Goal: Information Seeking & Learning: Learn about a topic

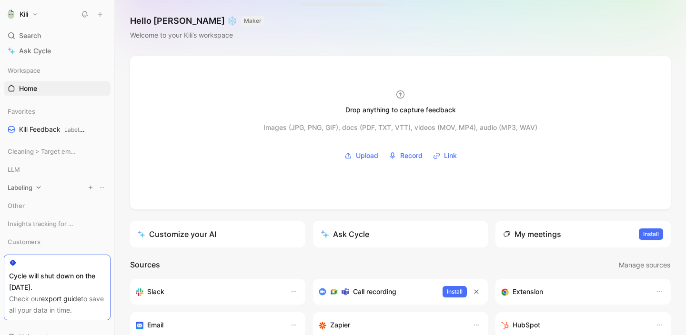
click at [25, 188] on span "Labeling" at bounding box center [20, 188] width 25 height 10
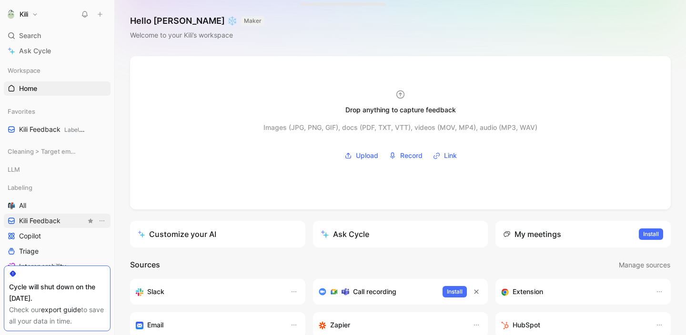
click at [63, 222] on link "Kili Feedback" at bounding box center [57, 221] width 107 height 14
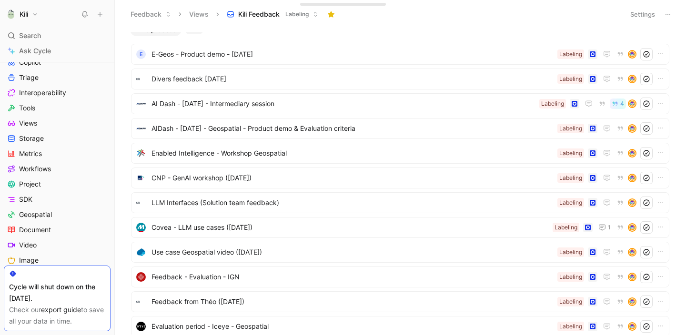
scroll to position [135, 0]
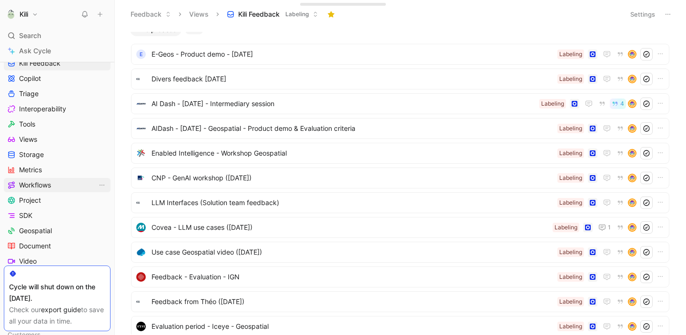
click at [70, 185] on link "Workflows" at bounding box center [57, 185] width 107 height 14
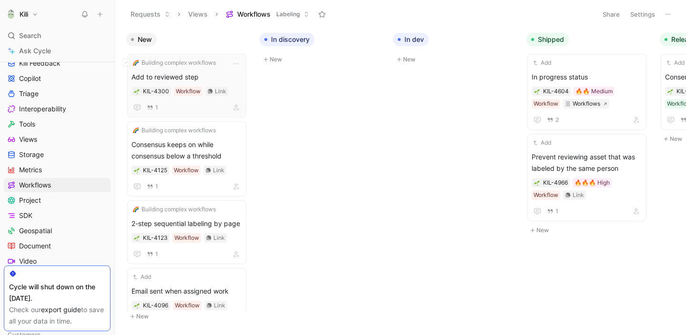
click at [170, 74] on span "Add to reviewed step" at bounding box center [186, 76] width 110 height 11
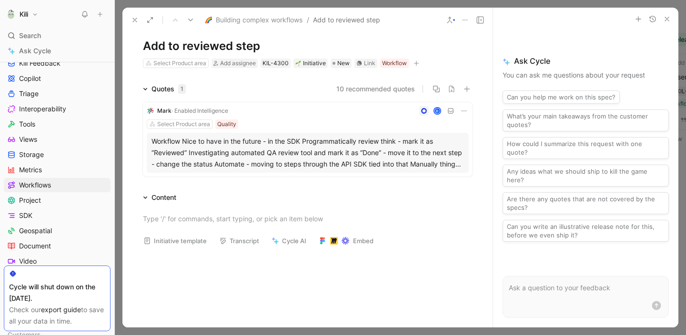
scroll to position [20, 0]
click at [346, 160] on div "Workflow Nice to have in the future - in the SDK Programmatically review think …" at bounding box center [307, 152] width 312 height 34
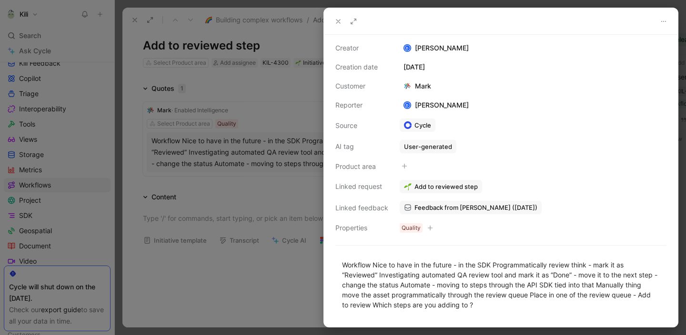
scroll to position [54, 0]
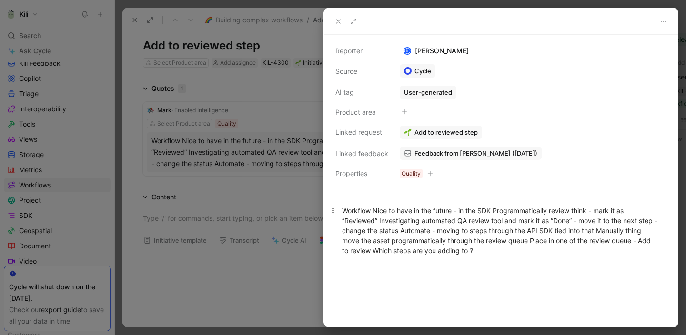
click at [459, 216] on div "Workflow Nice to have in the future - in the SDK Programmatically review think …" at bounding box center [501, 231] width 318 height 50
copy div "Workflow Nice to have in the future - in the SDK Programmatically review think …"
click at [335, 22] on icon at bounding box center [338, 22] width 8 height 8
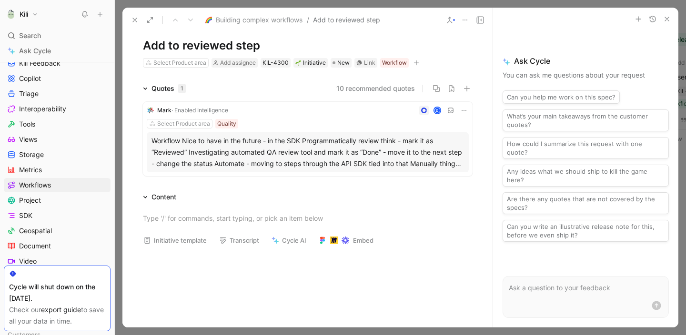
click at [262, 123] on div "Select Product area Quality" at bounding box center [308, 124] width 322 height 10
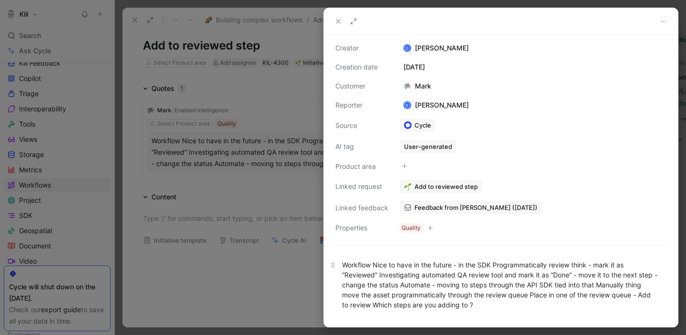
scroll to position [54, 0]
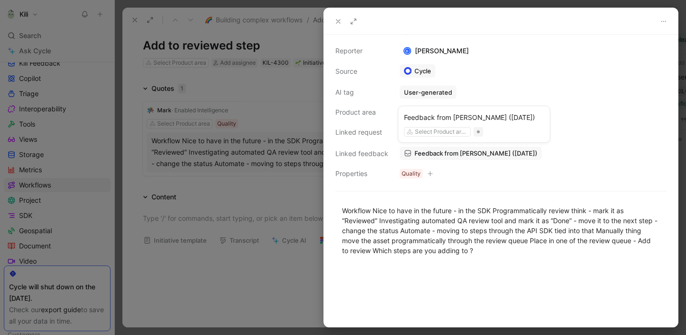
click at [456, 153] on span "Feedback from [PERSON_NAME] ([DATE])" at bounding box center [475, 153] width 123 height 9
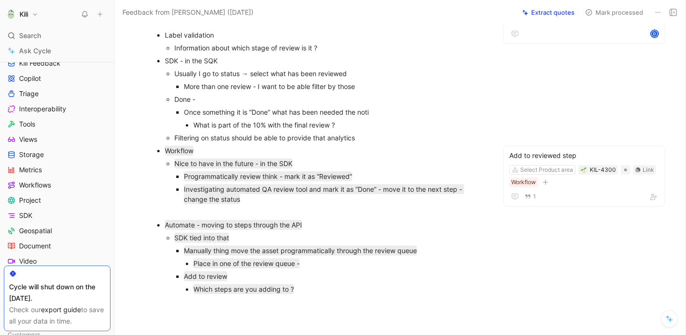
scroll to position [607, 0]
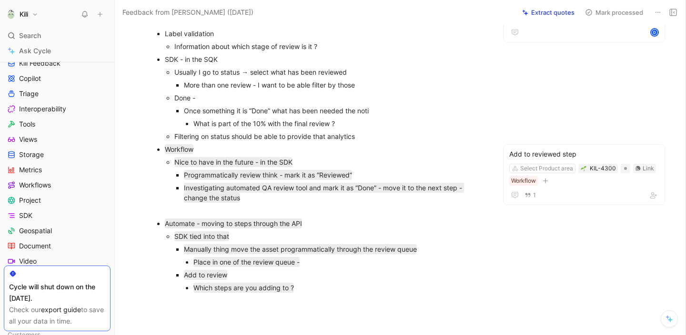
click at [388, 210] on div at bounding box center [334, 211] width 301 height 10
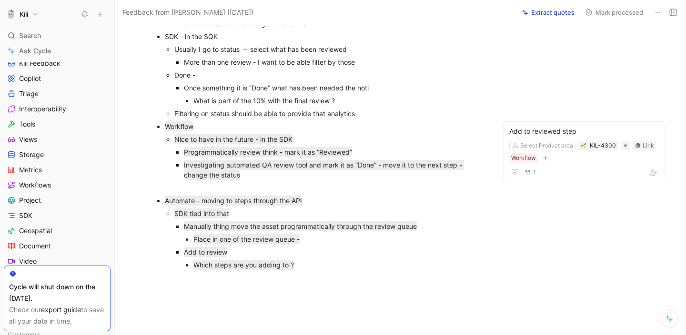
scroll to position [632, 0]
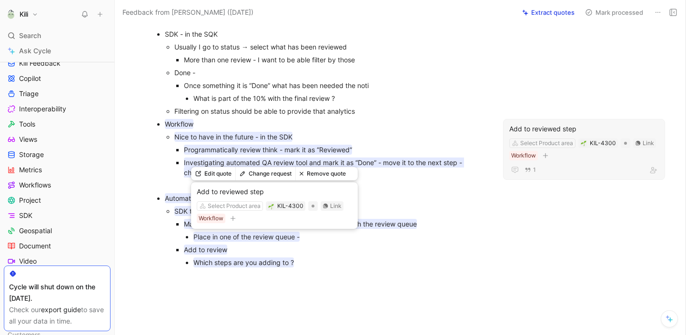
click at [295, 235] on mark "Place in one of the review queue -" at bounding box center [246, 237] width 106 height 10
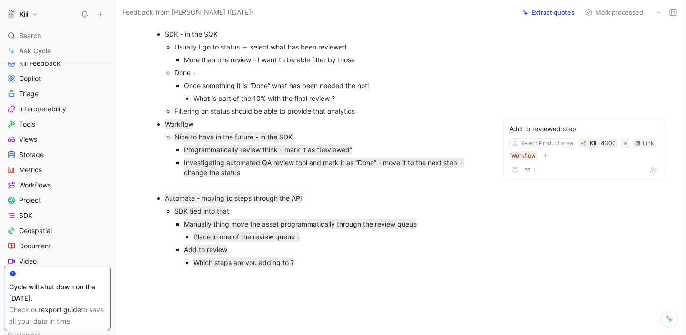
click at [415, 119] on p "Workflow" at bounding box center [325, 124] width 320 height 13
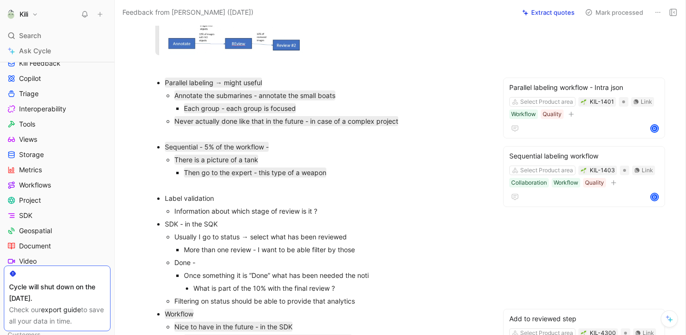
scroll to position [440, 0]
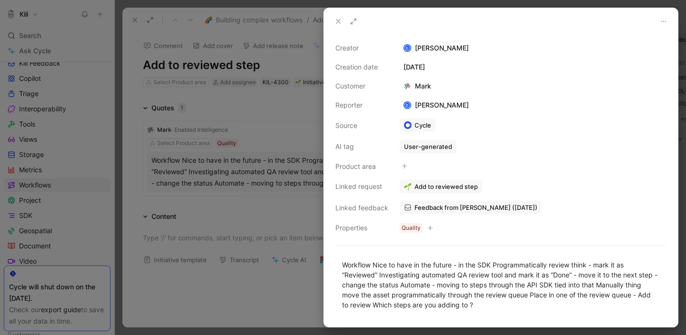
click at [338, 20] on icon at bounding box center [338, 22] width 8 height 8
click at [340, 23] on use at bounding box center [338, 22] width 4 height 4
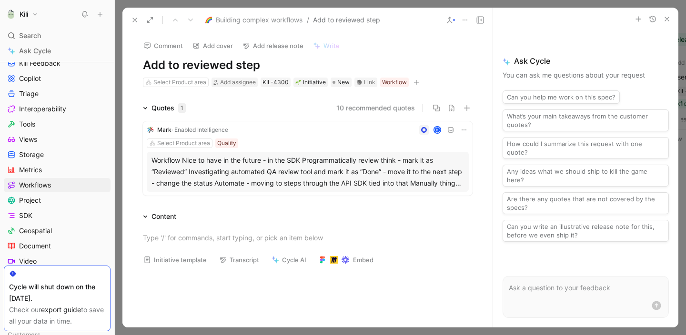
click at [134, 20] on use at bounding box center [135, 20] width 4 height 4
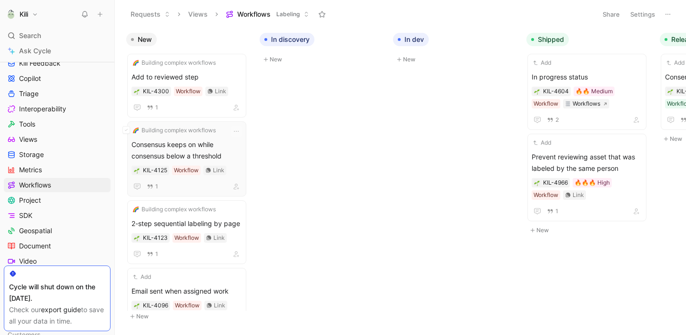
click at [174, 149] on span "Consensus keeps on while consensus below a threshold" at bounding box center [186, 150] width 110 height 23
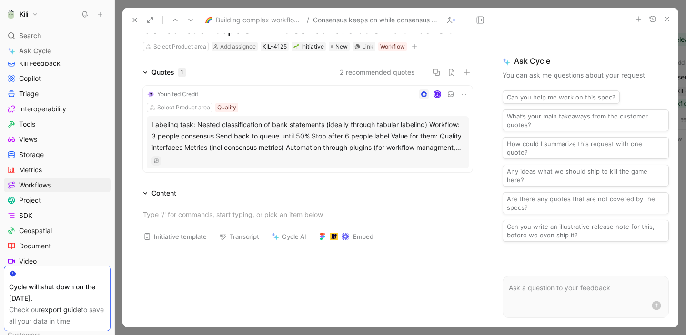
scroll to position [37, 0]
click at [50, 38] on div "Search ⌘ K" at bounding box center [57, 36] width 107 height 14
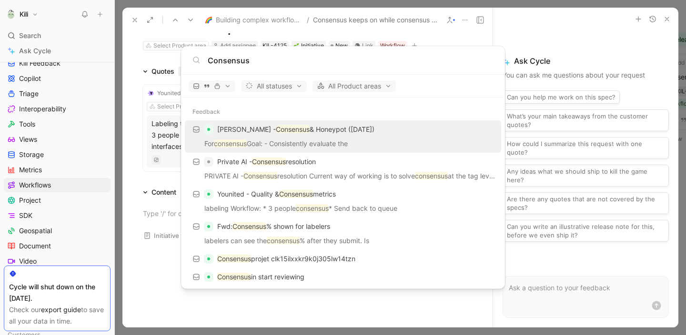
type input "Consensus"
click at [297, 131] on p "[PERSON_NAME] - Consensus & Honeypot ([DATE])" at bounding box center [295, 129] width 157 height 11
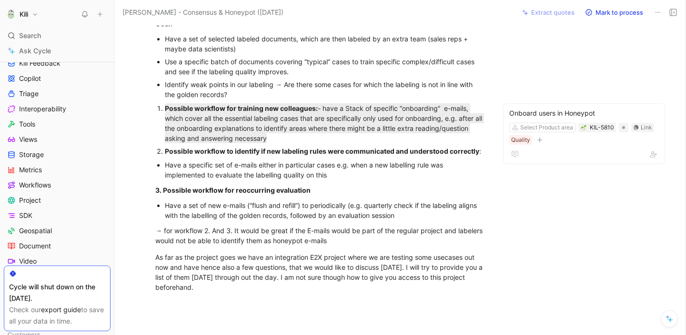
scroll to position [237, 0]
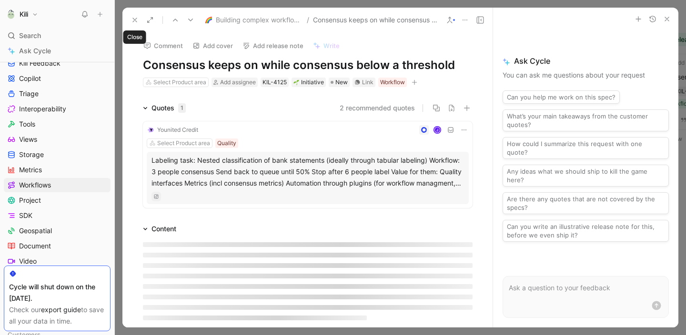
click at [133, 19] on use at bounding box center [135, 20] width 4 height 4
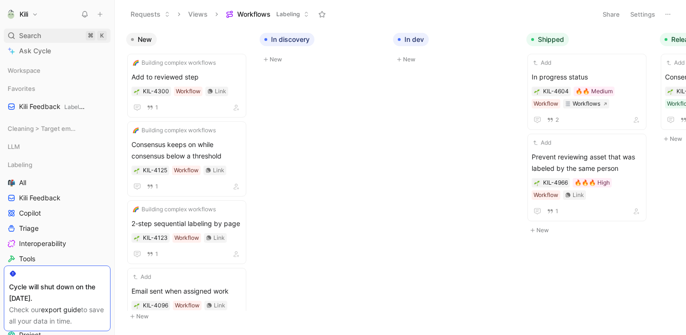
click at [68, 39] on div "Search ⌘ K" at bounding box center [57, 36] width 107 height 14
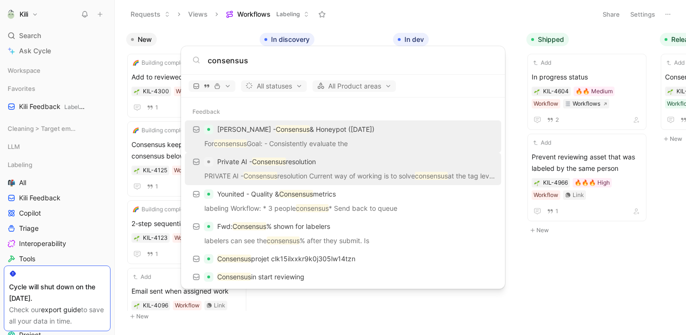
type input "consensus"
click at [356, 166] on div "Private AI - Consensus resolution" at bounding box center [343, 161] width 310 height 17
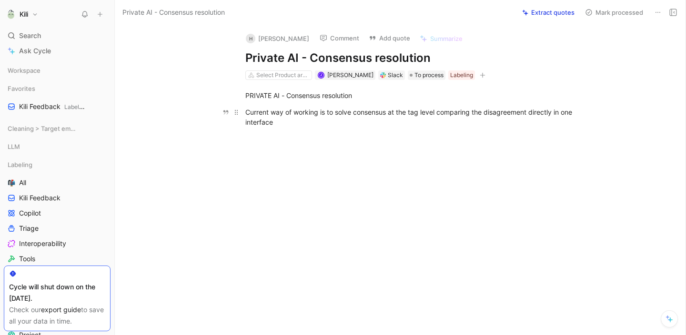
click at [280, 118] on div "Current way of working is to solve consensus at the tag level comparing the dis…" at bounding box center [410, 117] width 330 height 20
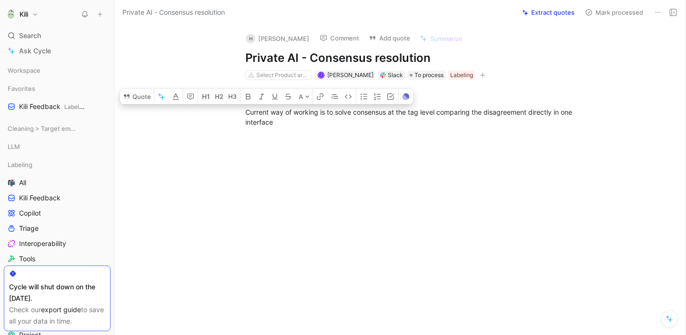
copy div "Current way of working is to solve consensus at the tag level comparing the dis…"
